Goal: Task Accomplishment & Management: Manage account settings

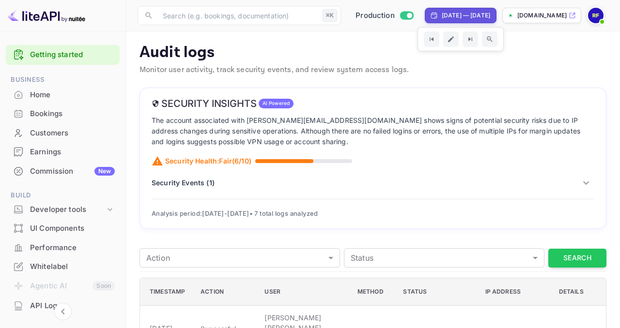
scroll to position [157, 0]
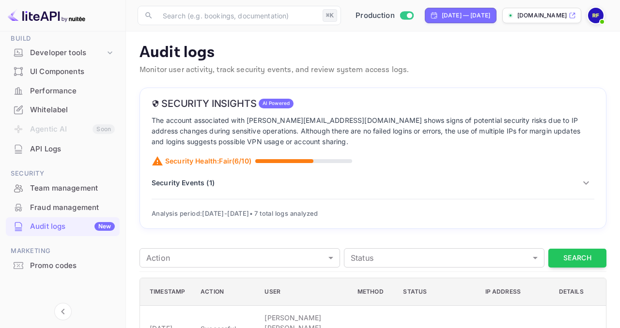
click at [46, 19] on img at bounding box center [47, 16] width 78 height 16
click at [47, 18] on img at bounding box center [47, 16] width 78 height 16
click at [246, 19] on input "text" at bounding box center [238, 15] width 162 height 19
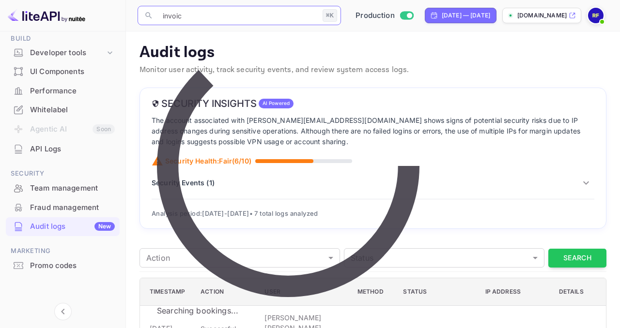
type input "invoice"
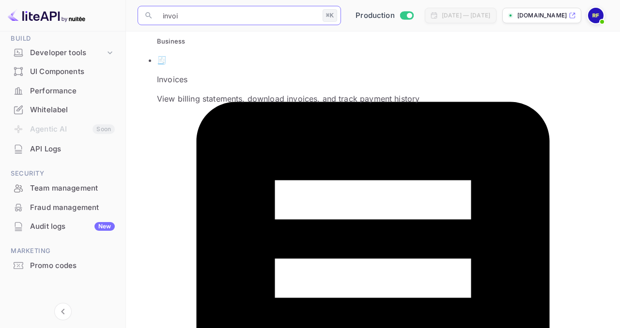
type input "invoi"
click at [163, 37] on span "Business" at bounding box center [171, 41] width 28 height 8
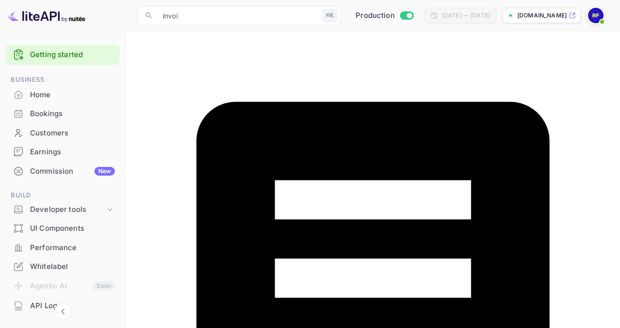
click at [64, 113] on div "Bookings" at bounding box center [72, 114] width 85 height 11
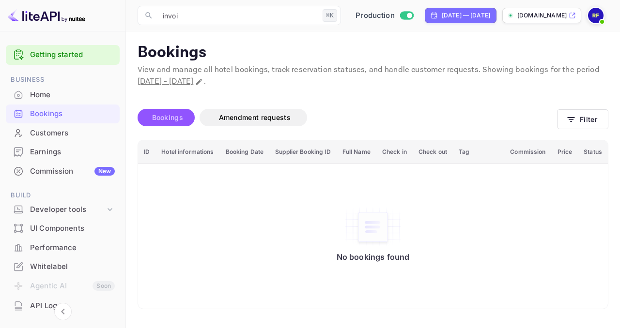
click at [169, 114] on span "Bookings" at bounding box center [167, 117] width 31 height 8
click at [600, 118] on button "Filter" at bounding box center [582, 119] width 51 height 20
click at [53, 148] on div "Earnings" at bounding box center [72, 152] width 85 height 11
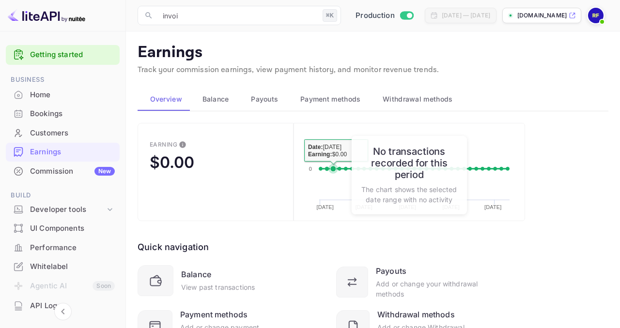
click at [335, 171] on icon at bounding box center [333, 169] width 10 height 10
click at [335, 167] on icon at bounding box center [333, 169] width 6 height 6
click at [412, 195] on p "The chart shows the selected date range with no activity" at bounding box center [409, 195] width 96 height 20
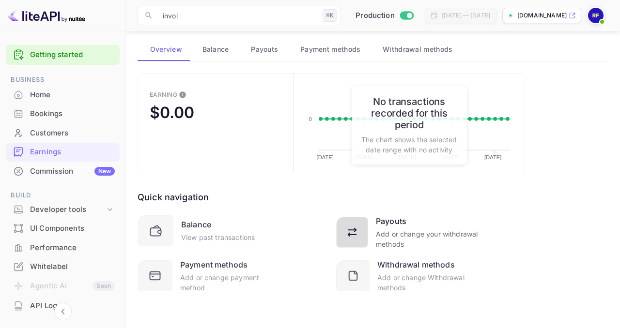
click at [391, 229] on div "Add or change your withdrawal methods" at bounding box center [427, 239] width 103 height 20
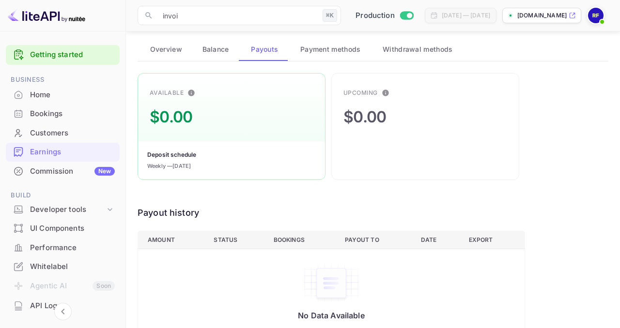
scroll to position [68, 0]
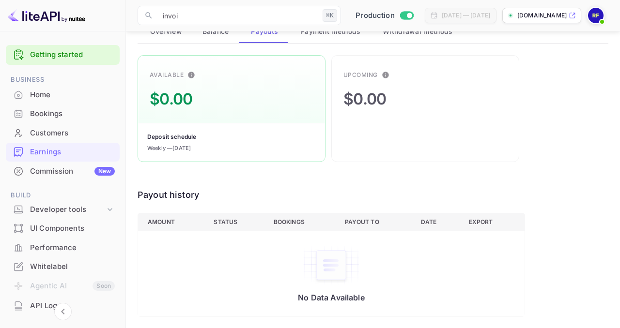
click at [377, 223] on th "Payout to" at bounding box center [375, 222] width 77 height 18
click at [312, 277] on img "a dense table" at bounding box center [331, 265] width 58 height 41
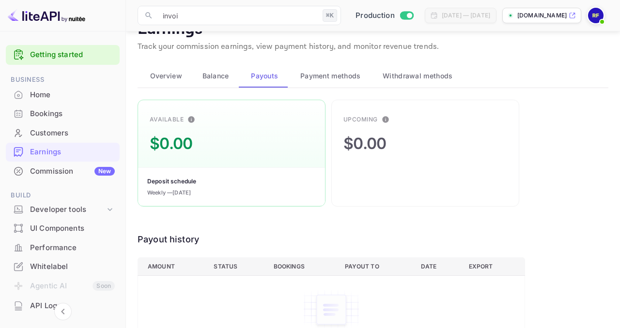
scroll to position [0, 0]
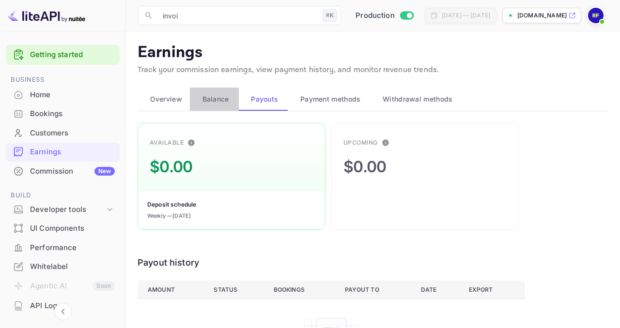
click at [214, 96] on span "Balance" at bounding box center [215, 99] width 27 height 12
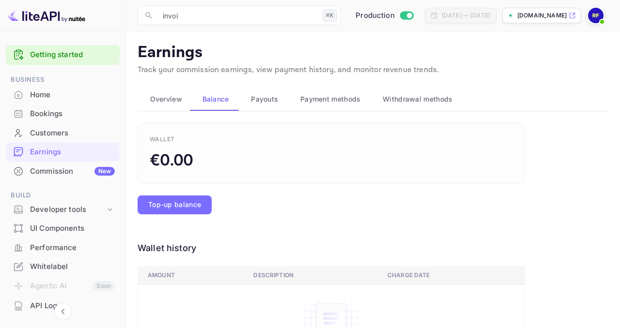
click at [182, 157] on div "€0.00" at bounding box center [172, 160] width 44 height 23
click at [263, 95] on span "Payouts" at bounding box center [264, 99] width 27 height 12
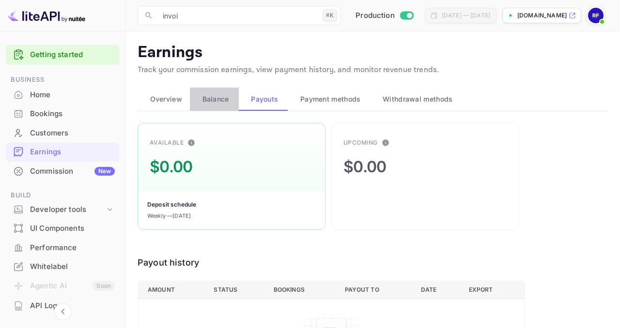
click at [209, 104] on span "Balance" at bounding box center [215, 99] width 27 height 12
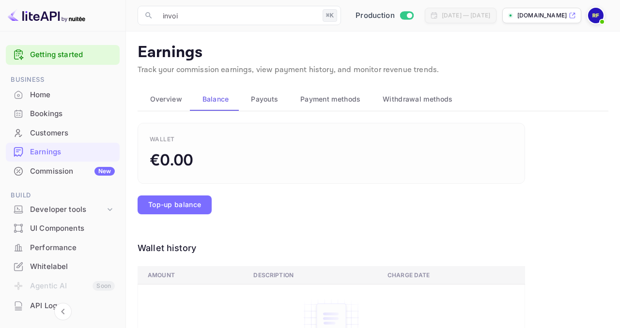
scroll to position [78, 0]
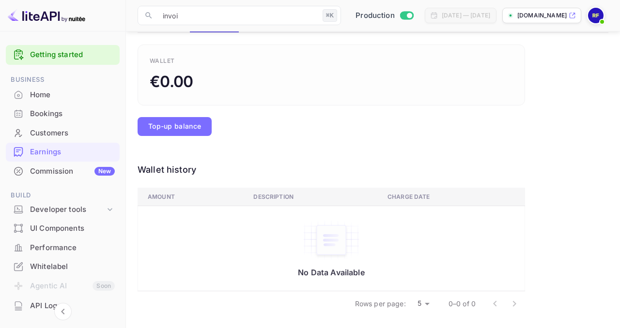
click at [168, 196] on th "Amount" at bounding box center [192, 197] width 108 height 18
click at [261, 209] on td "No Data Available" at bounding box center [331, 248] width 387 height 85
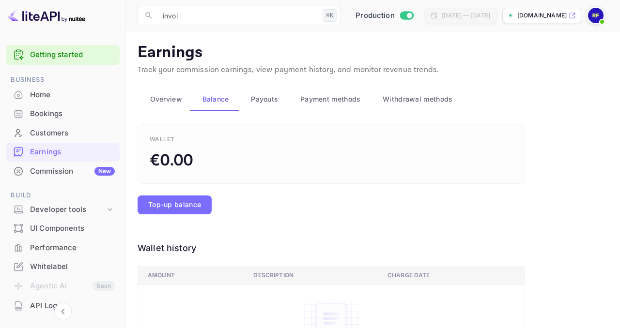
click at [173, 97] on span "Overview" at bounding box center [166, 99] width 32 height 12
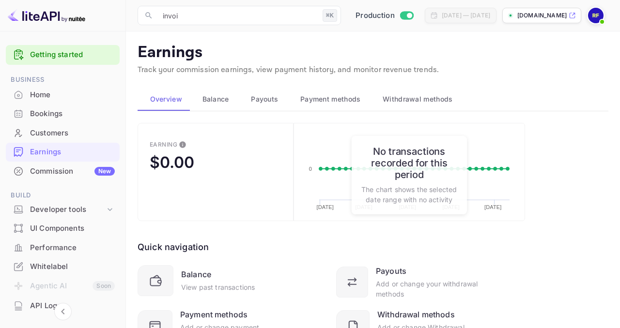
click at [401, 97] on span "Withdrawal methods" at bounding box center [418, 99] width 70 height 12
